Goal: Check status

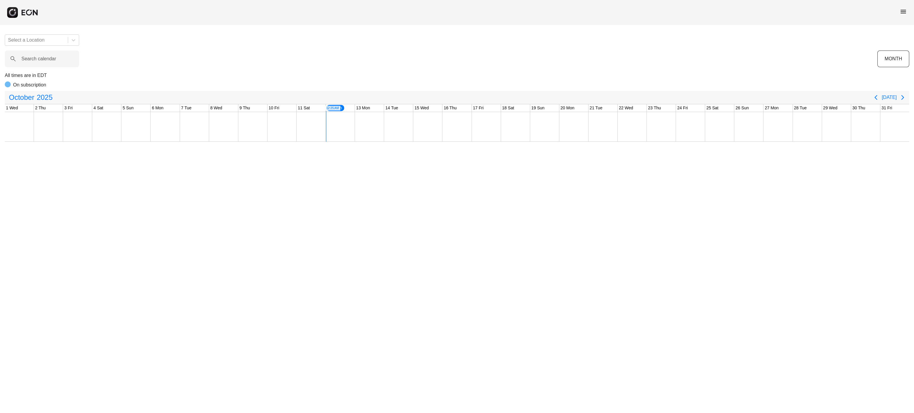
click at [905, 12] on span "menu" at bounding box center [902, 11] width 7 height 7
click at [884, 60] on link "Reservations" at bounding box center [891, 63] width 31 height 7
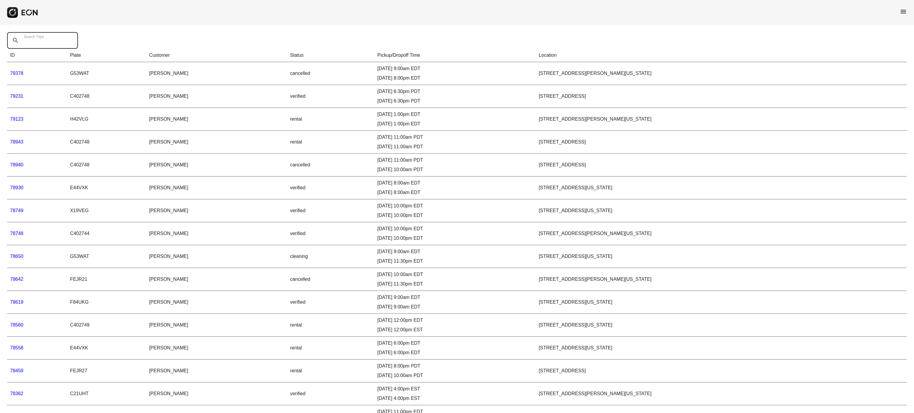
click at [40, 47] on Trips "Search Trips" at bounding box center [42, 40] width 71 height 17
paste Trips "*****"
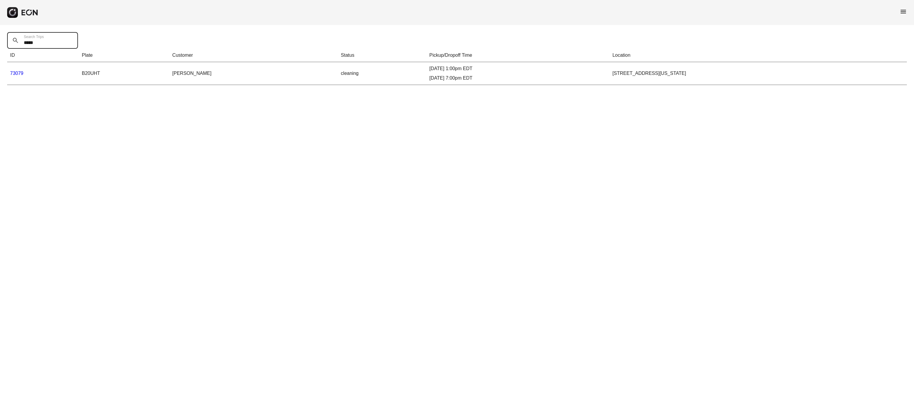
type Trips "*****"
click at [23, 72] on link "73079" at bounding box center [16, 73] width 13 height 5
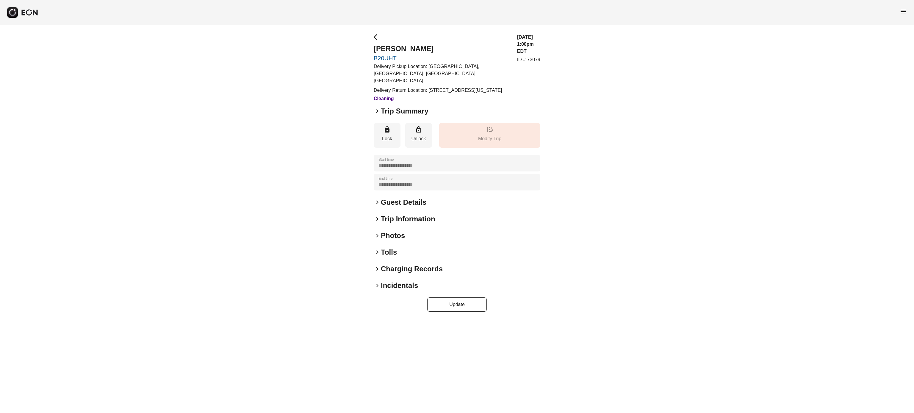
click at [430, 269] on h2 "Charging Records" at bounding box center [412, 269] width 62 height 10
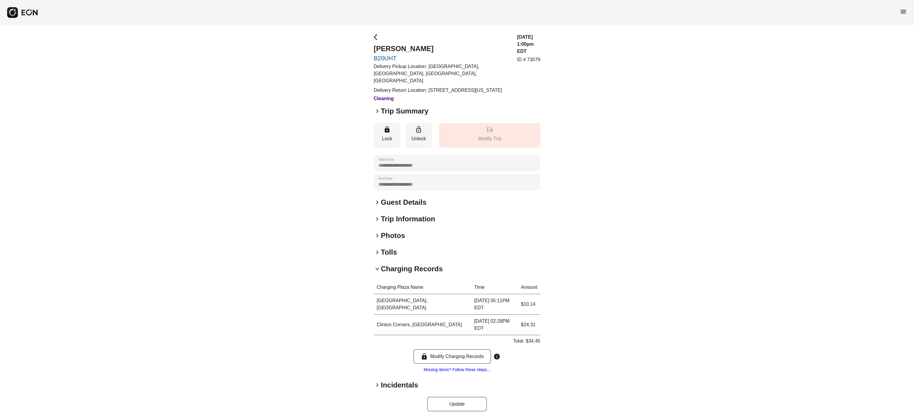
click at [415, 269] on h2 "Charging Records" at bounding box center [412, 269] width 62 height 10
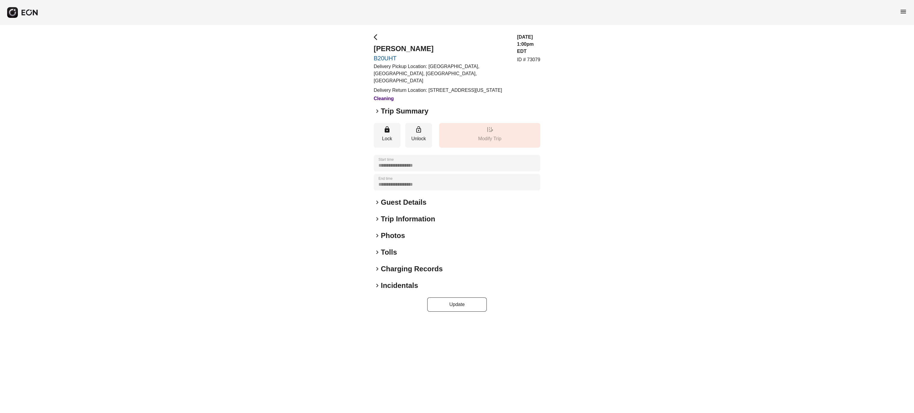
click at [401, 250] on div "keyboard_arrow_right Tolls" at bounding box center [457, 253] width 167 height 10
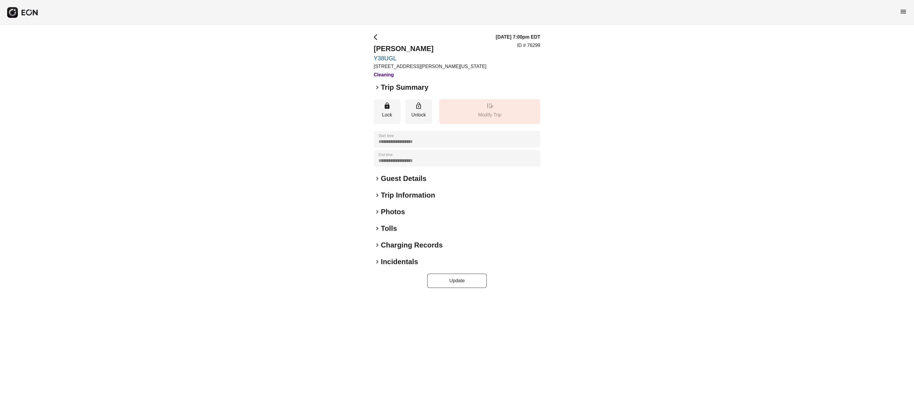
click at [384, 224] on h2 "Tolls" at bounding box center [389, 229] width 16 height 10
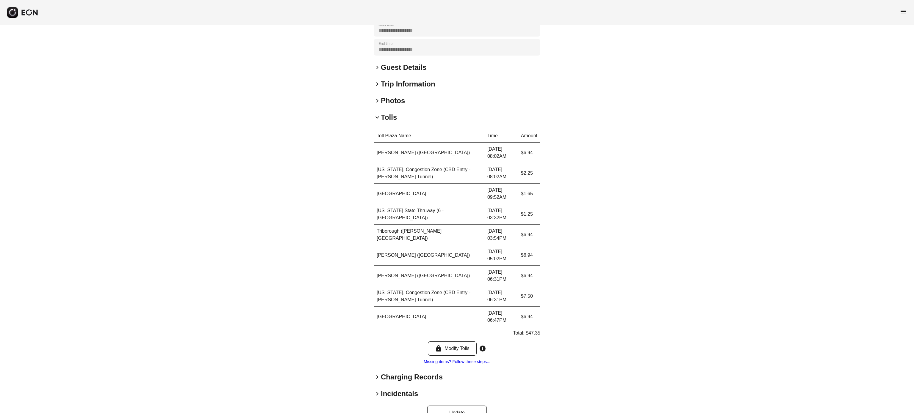
scroll to position [128, 0]
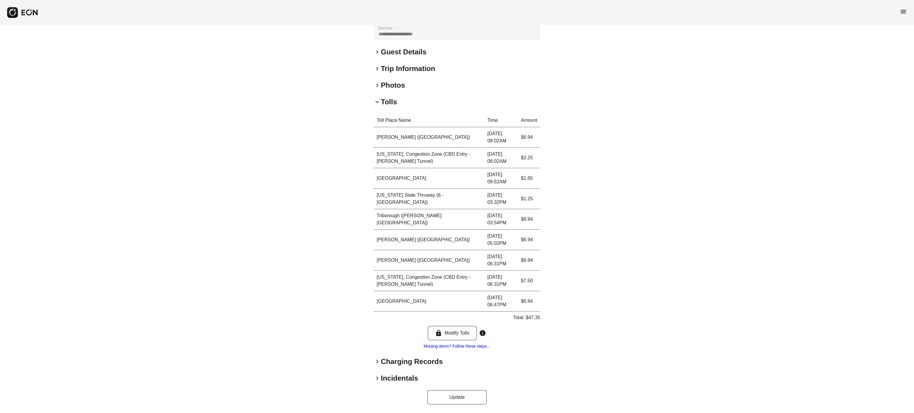
click at [385, 103] on h2 "Tolls" at bounding box center [389, 102] width 16 height 10
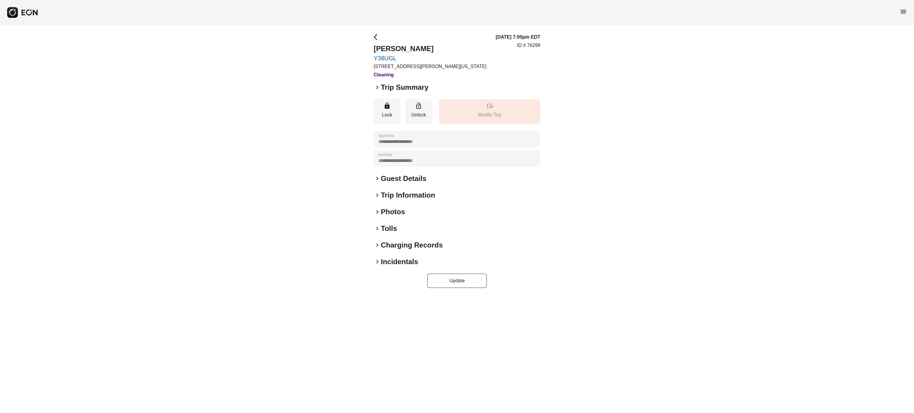
click at [400, 242] on h2 "Charging Records" at bounding box center [412, 246] width 62 height 10
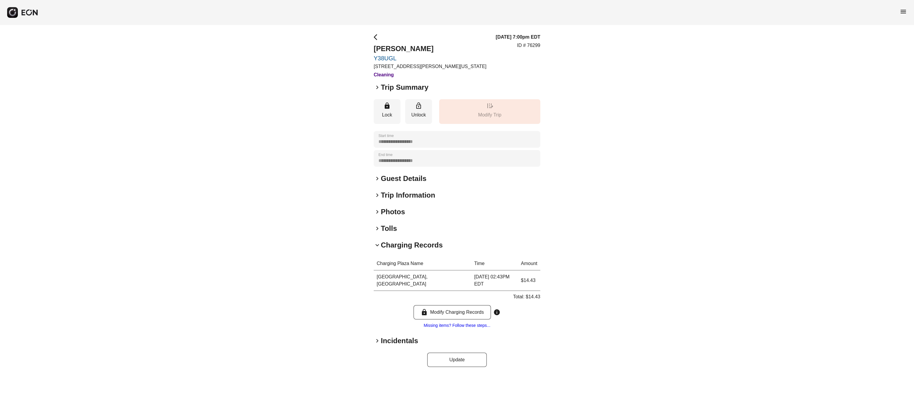
drag, startPoint x: 400, startPoint y: 242, endPoint x: 407, endPoint y: 242, distance: 6.8
click at [404, 242] on h2 "Charging Records" at bounding box center [412, 246] width 62 height 10
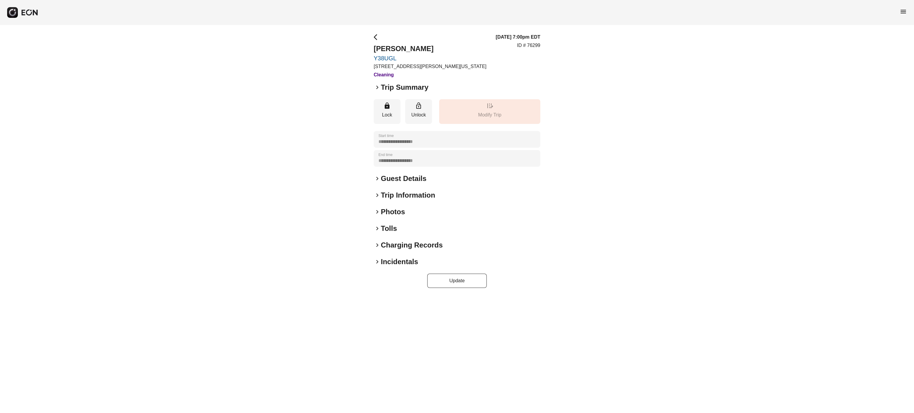
click at [391, 229] on h2 "Tolls" at bounding box center [389, 229] width 16 height 10
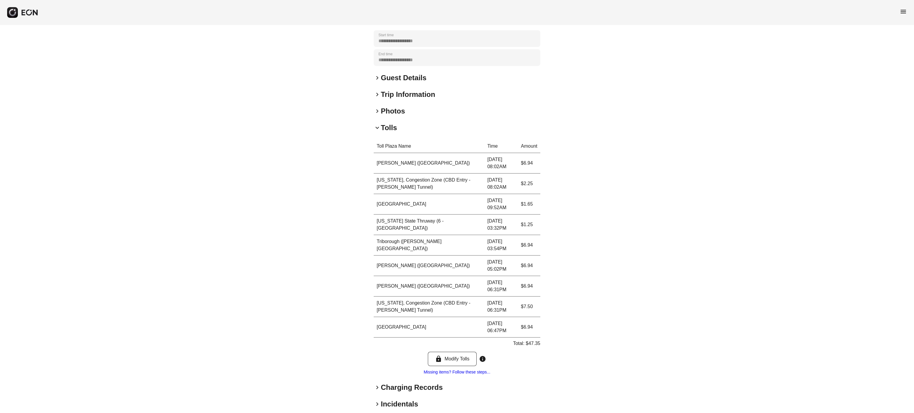
scroll to position [128, 0]
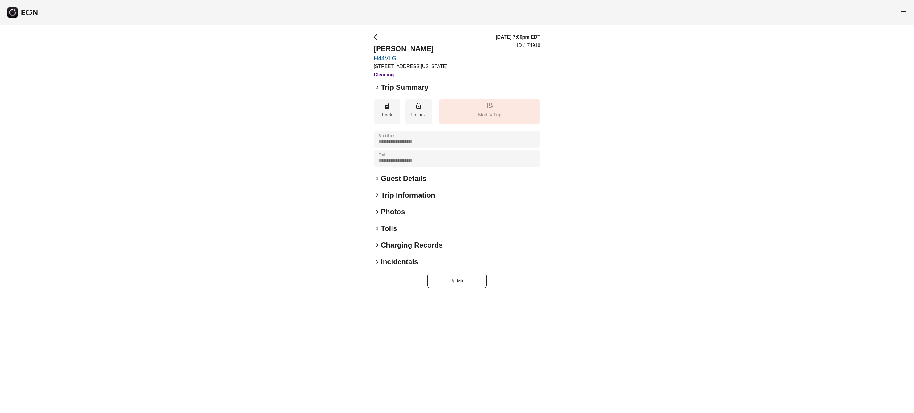
click at [398, 252] on div "**********" at bounding box center [457, 161] width 167 height 255
click at [393, 247] on h2 "Charging Records" at bounding box center [412, 246] width 62 height 10
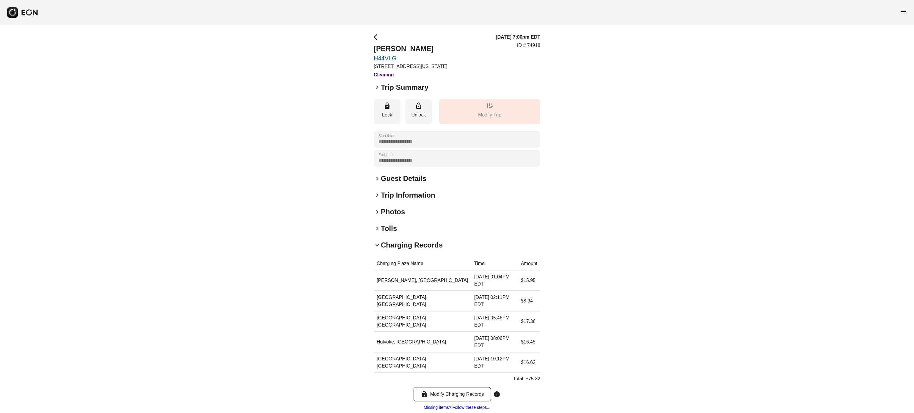
click at [393, 247] on h2 "Charging Records" at bounding box center [412, 246] width 62 height 10
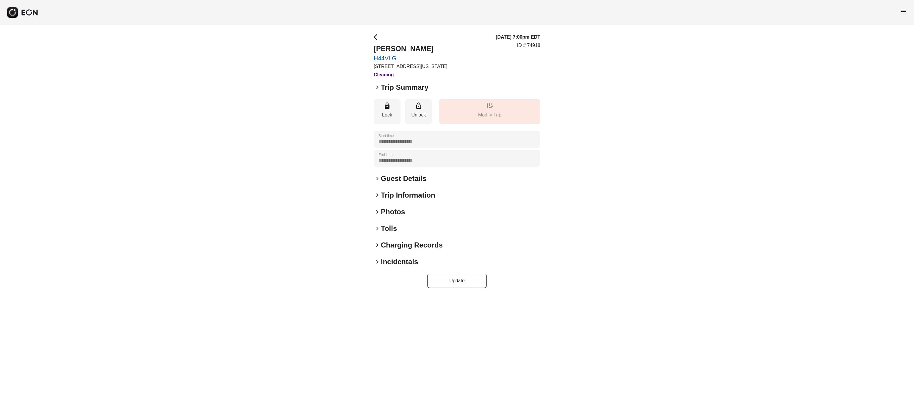
click at [390, 248] on h2 "Charging Records" at bounding box center [412, 246] width 62 height 10
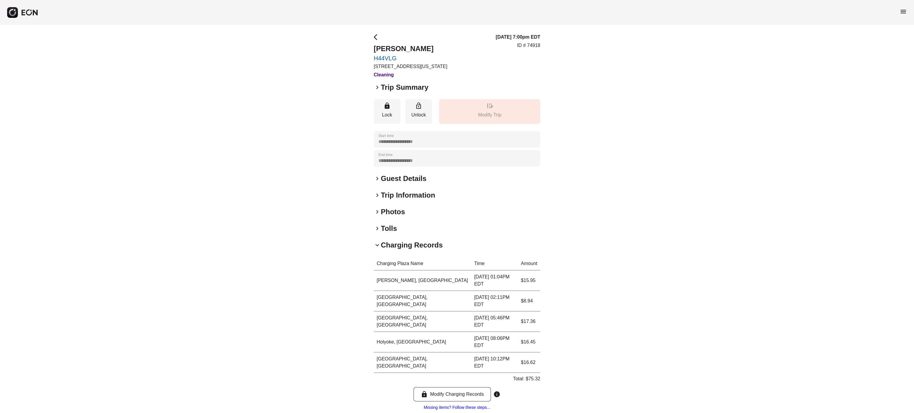
click at [426, 250] on div "keyboard_arrow_down Charging Records Charging Plaza Name Time Amount Hadley, MA…" at bounding box center [457, 326] width 167 height 171
click at [404, 245] on h2 "Charging Records" at bounding box center [412, 246] width 62 height 10
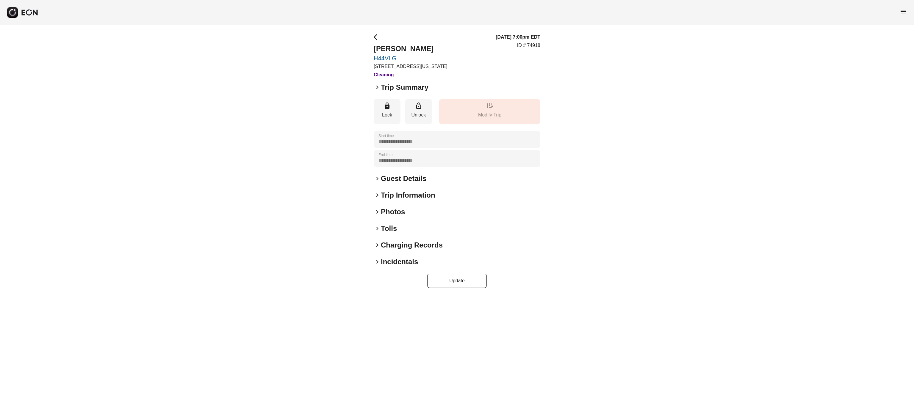
click at [392, 225] on h2 "Tolls" at bounding box center [389, 229] width 16 height 10
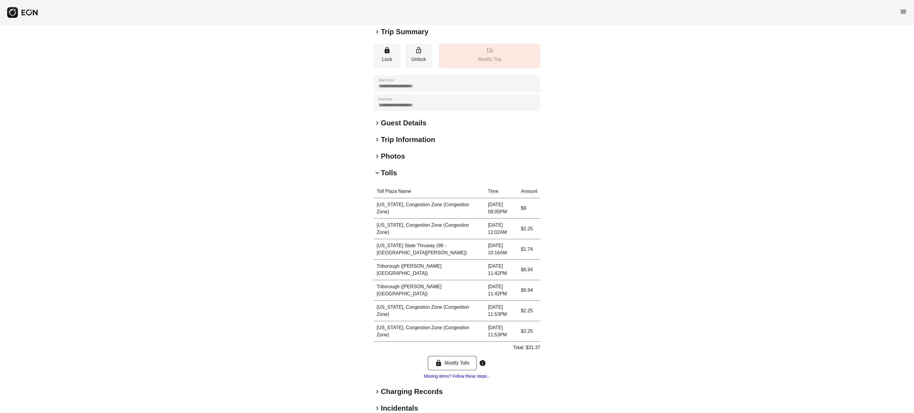
scroll to position [87, 0]
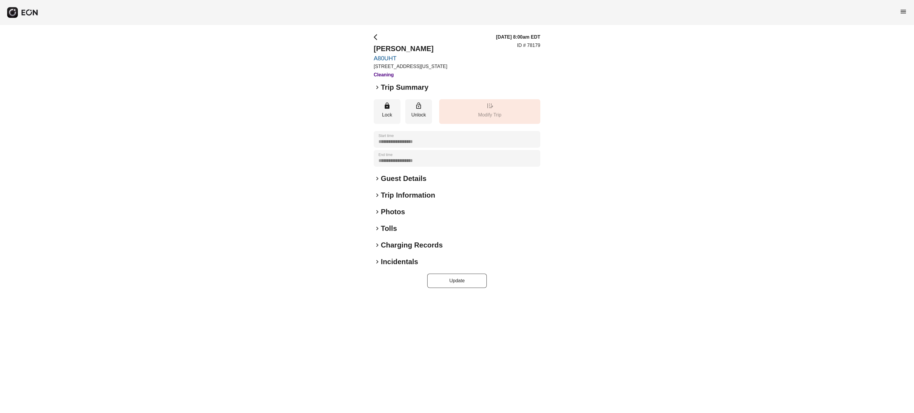
click at [406, 250] on h2 "Charging Records" at bounding box center [412, 246] width 62 height 10
click at [398, 233] on div "keyboard_arrow_right Tolls" at bounding box center [457, 229] width 167 height 10
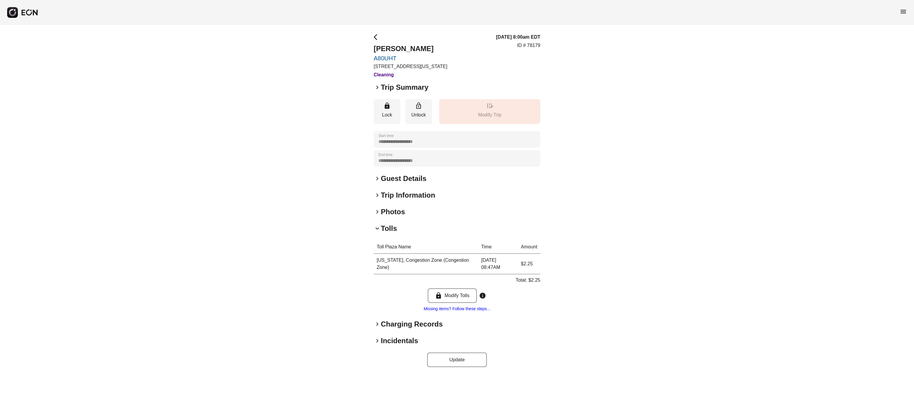
click at [398, 233] on div "keyboard_arrow_down Tolls" at bounding box center [457, 229] width 167 height 10
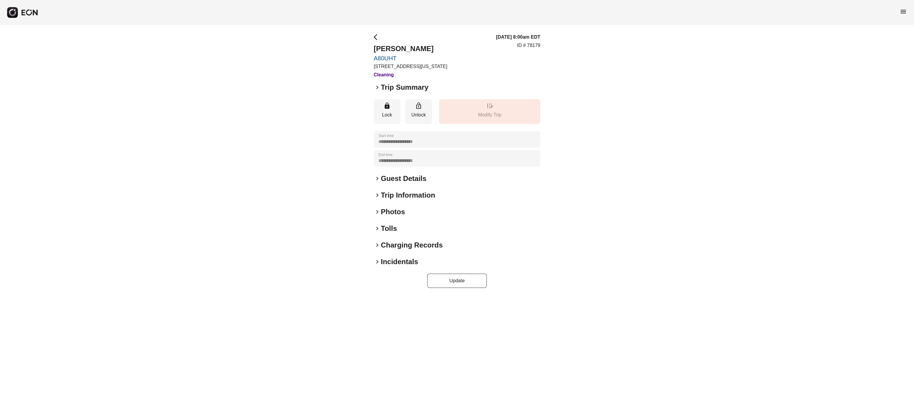
click at [392, 226] on h2 "Tolls" at bounding box center [389, 229] width 16 height 10
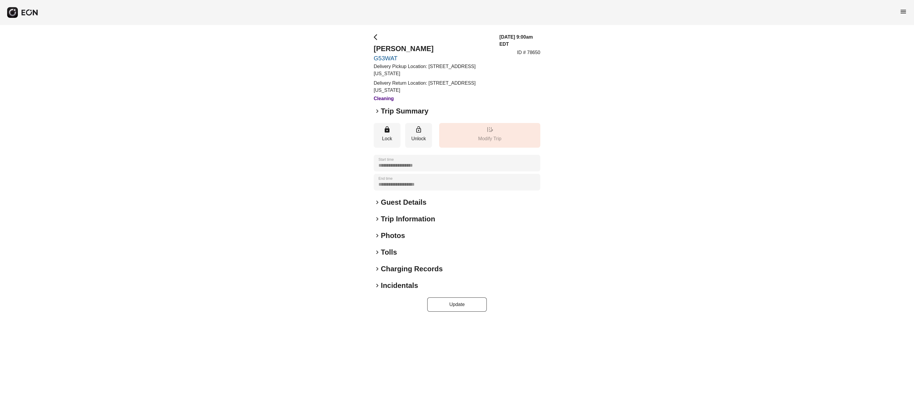
click at [396, 269] on h2 "Charging Records" at bounding box center [412, 269] width 62 height 10
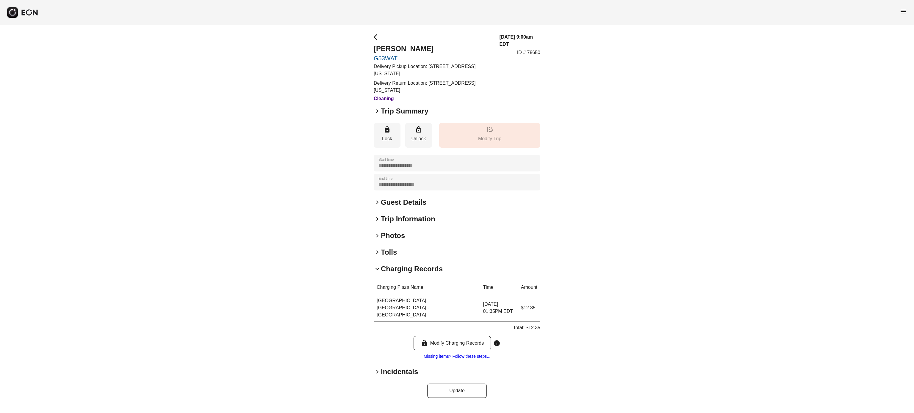
click at [399, 268] on h2 "Charging Records" at bounding box center [412, 269] width 62 height 10
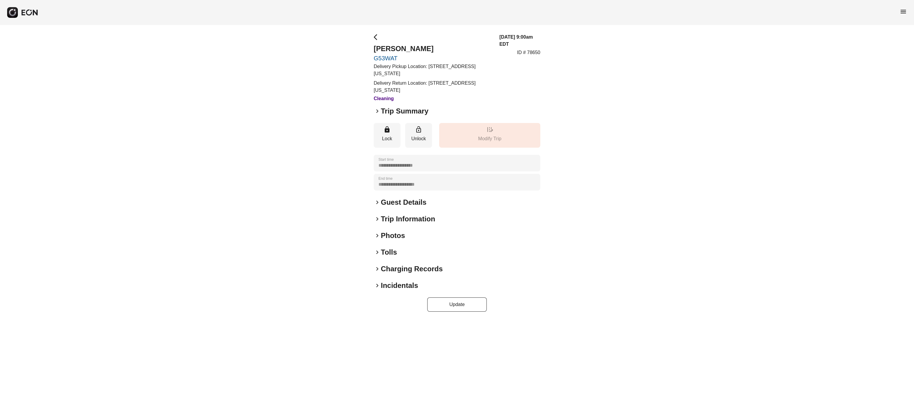
click at [396, 254] on h2 "Tolls" at bounding box center [389, 253] width 16 height 10
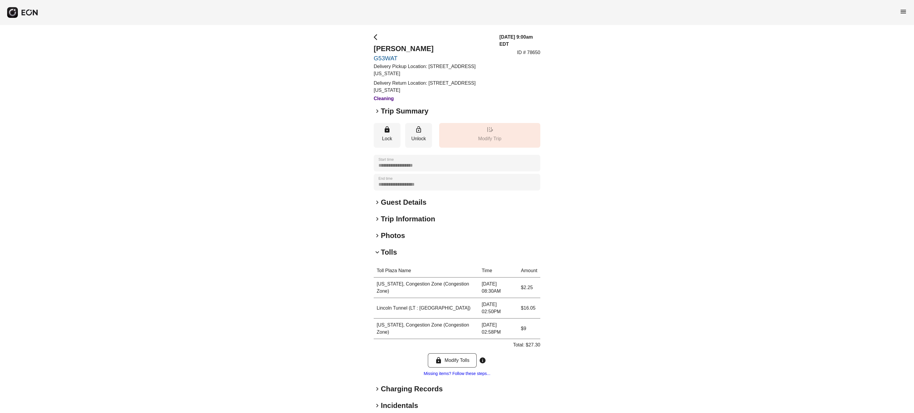
click at [396, 254] on h2 "Tolls" at bounding box center [389, 253] width 16 height 10
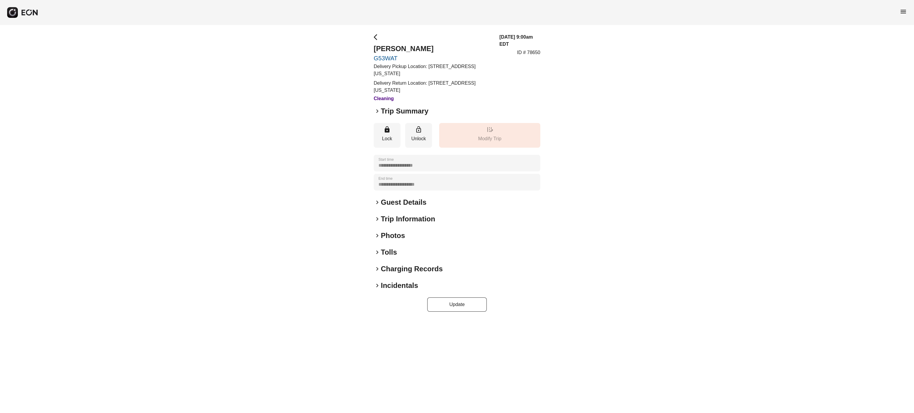
click at [383, 252] on h2 "Tolls" at bounding box center [389, 253] width 16 height 10
